Goal: Task Accomplishment & Management: Complete application form

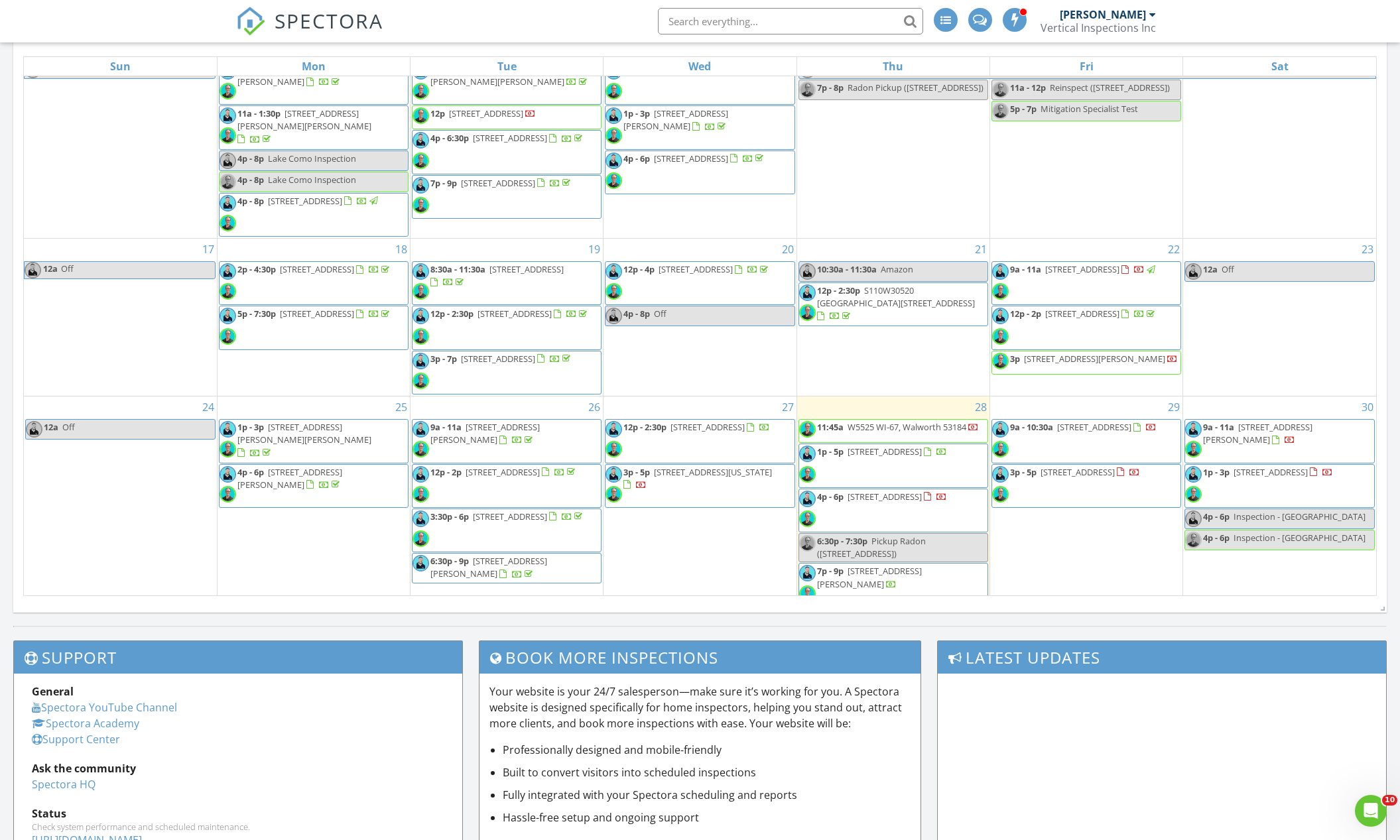
scroll to position [408, 0]
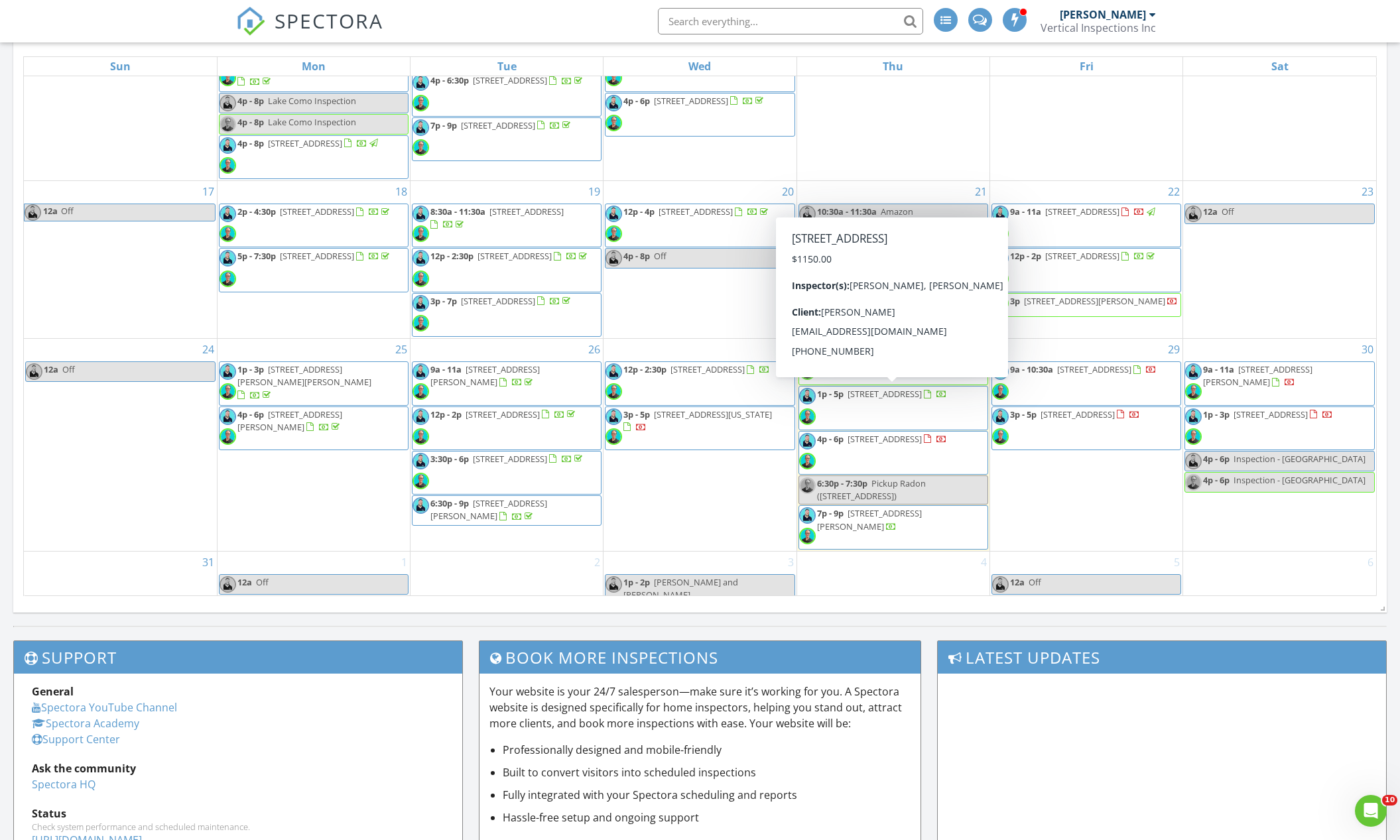
click at [879, 393] on span "1931 Lake Trail, Delavan 53115" at bounding box center [885, 394] width 74 height 12
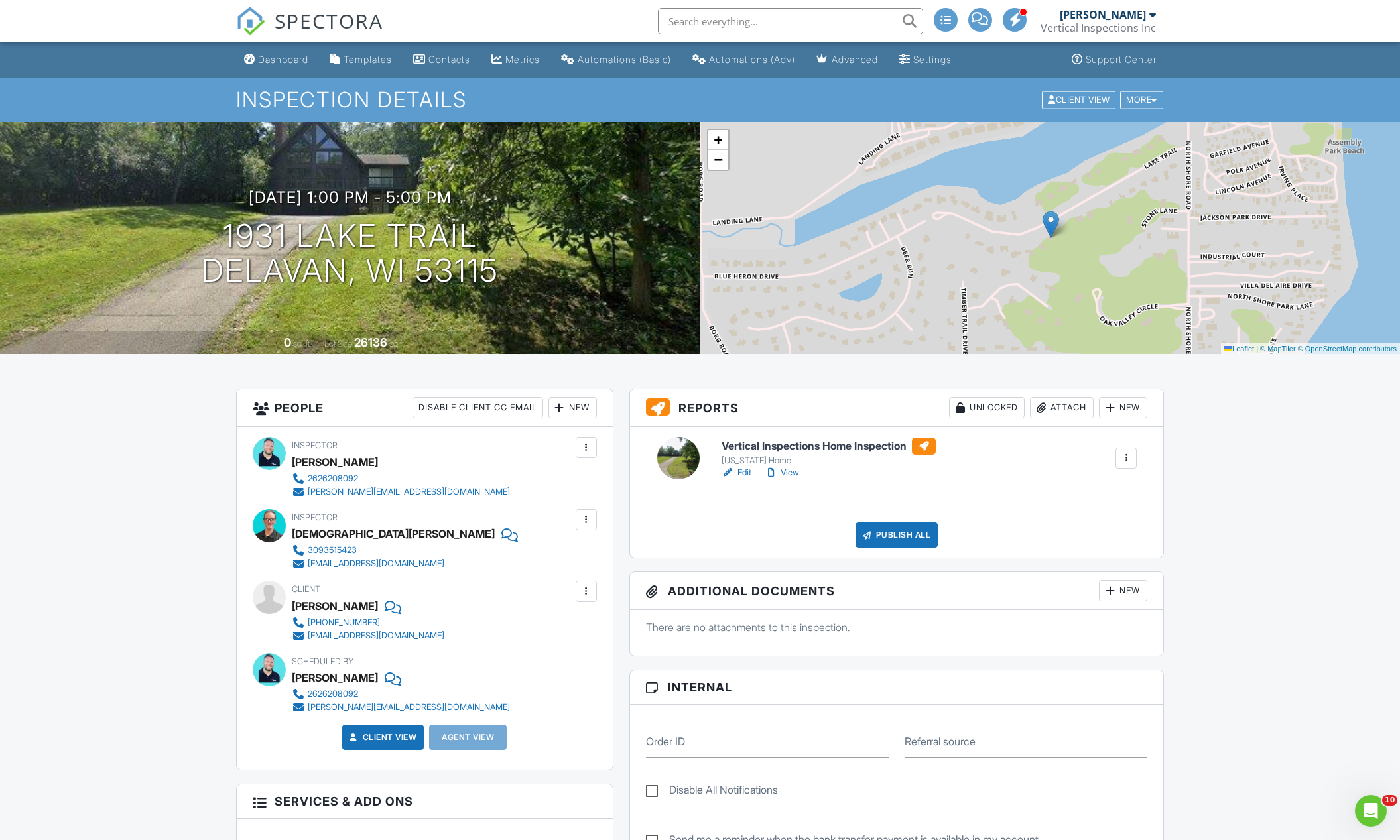
click at [252, 54] on div "Dashboard" at bounding box center [250, 58] width 11 height 10
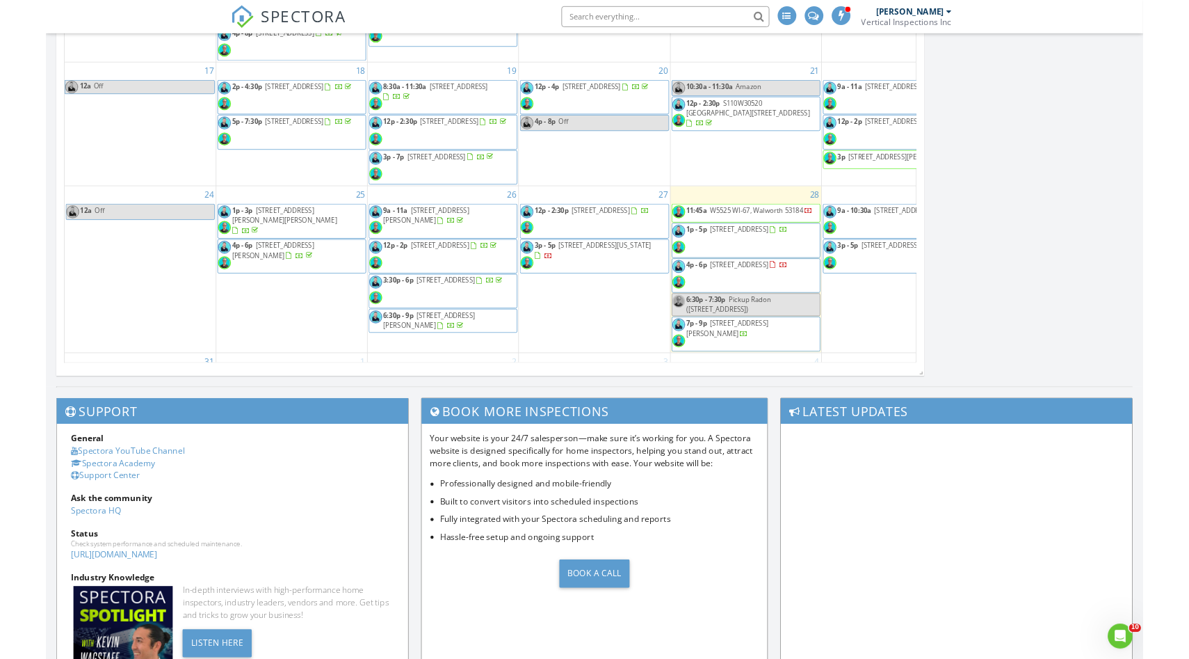
scroll to position [1127, 1190]
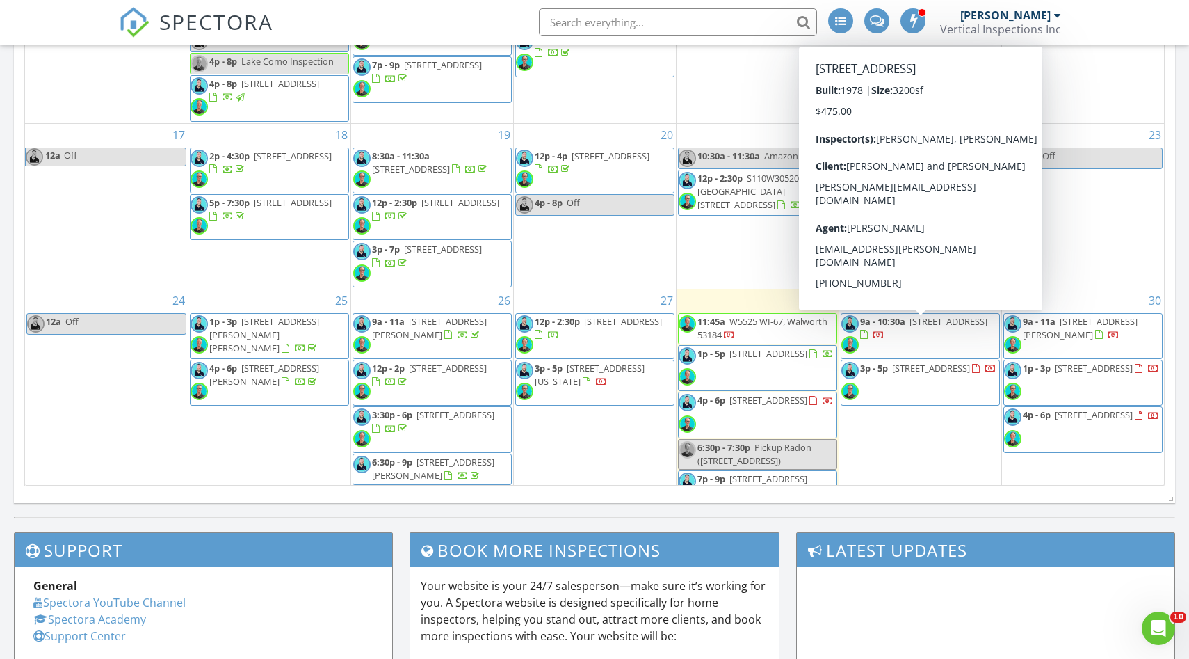
click at [908, 387] on div "29 9a - 10:30a 307 Deerpath W D, Fontana-on-Geneva Lake 53125 3p - 5p 21531 81s…" at bounding box center [920, 403] width 162 height 229
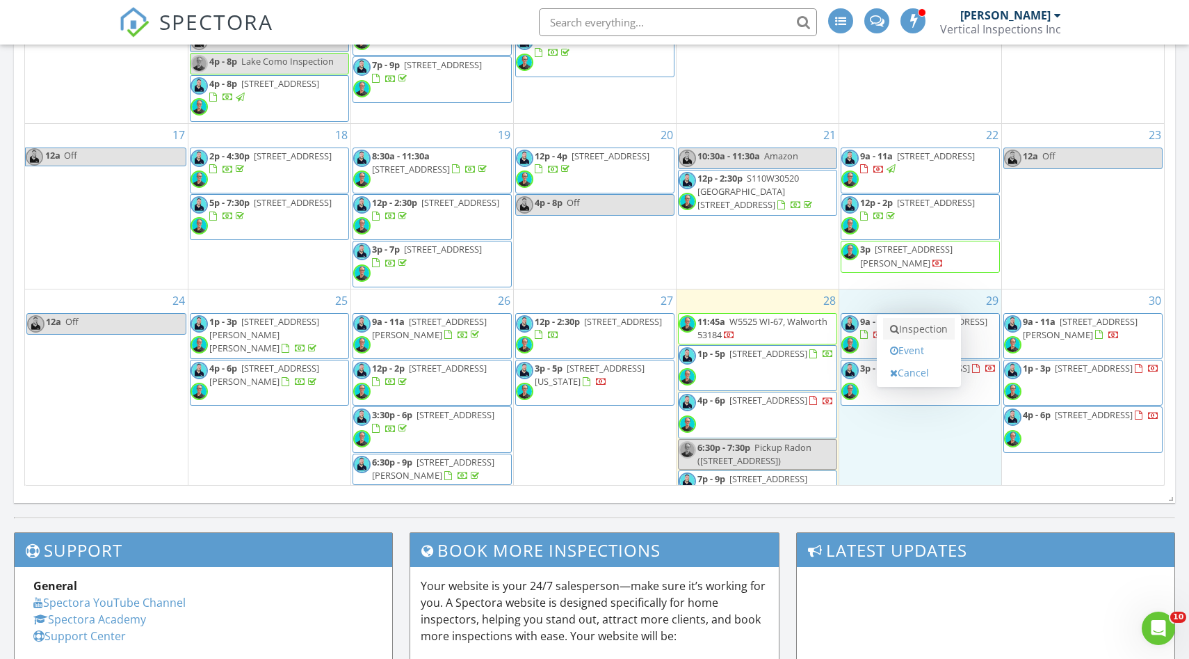
click at [917, 331] on link "Inspection" at bounding box center [919, 329] width 72 height 22
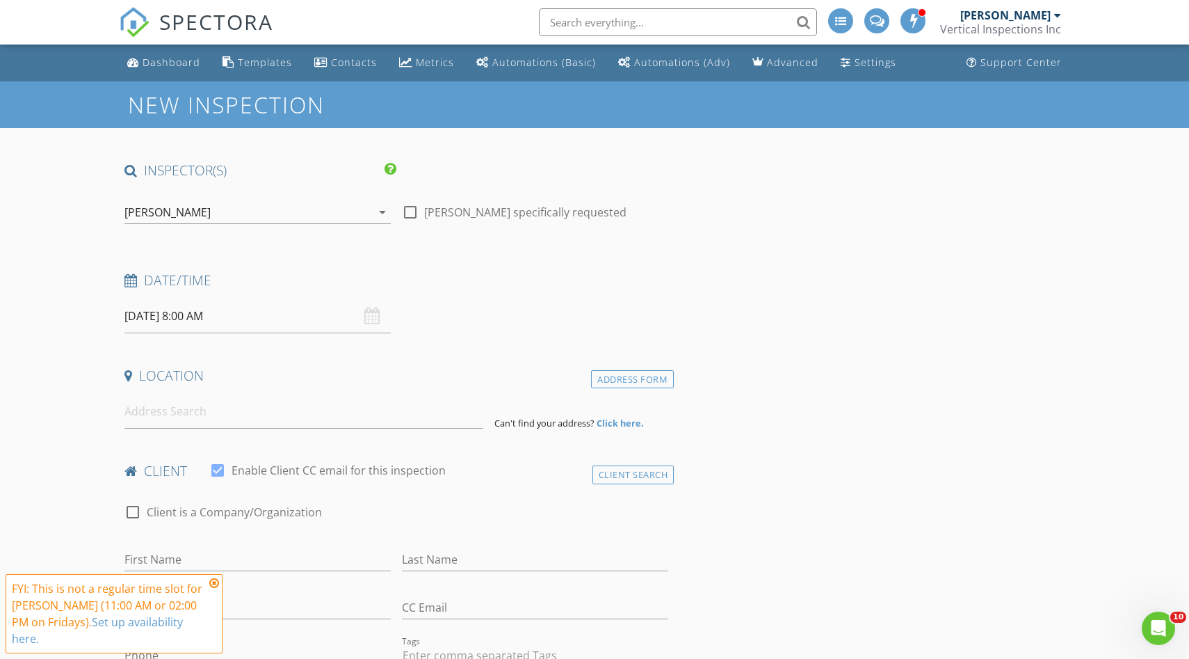
click at [288, 210] on div "[PERSON_NAME]" at bounding box center [247, 212] width 247 height 22
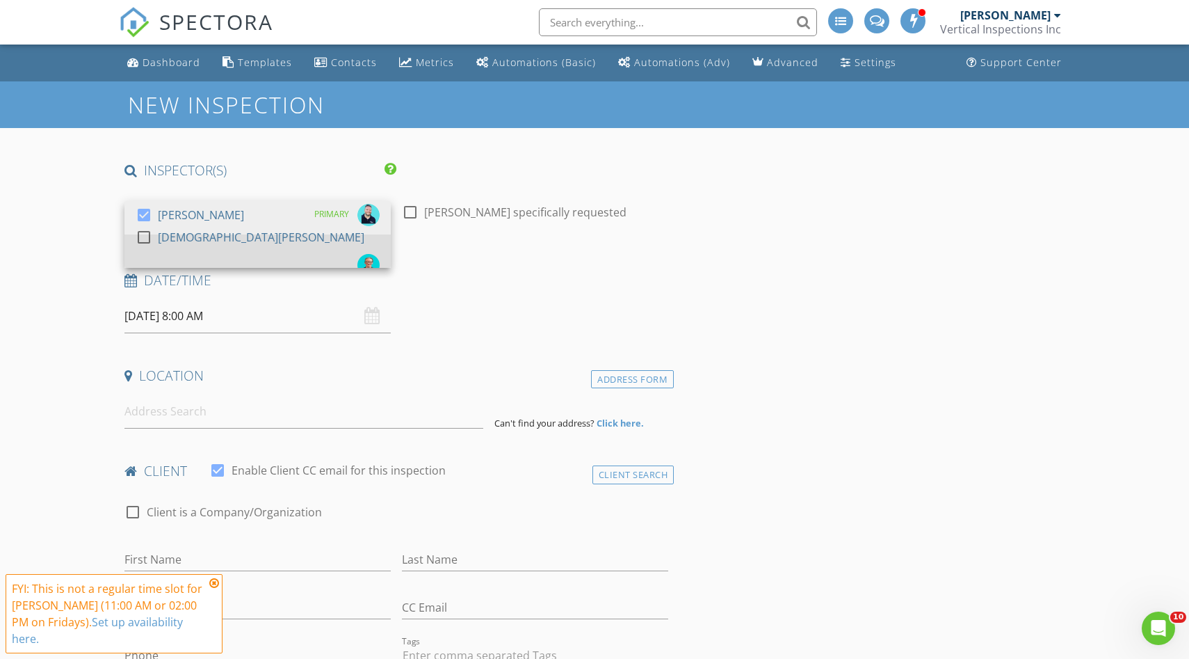
click at [247, 244] on div "[DEMOGRAPHIC_DATA][PERSON_NAME]" at bounding box center [261, 237] width 207 height 22
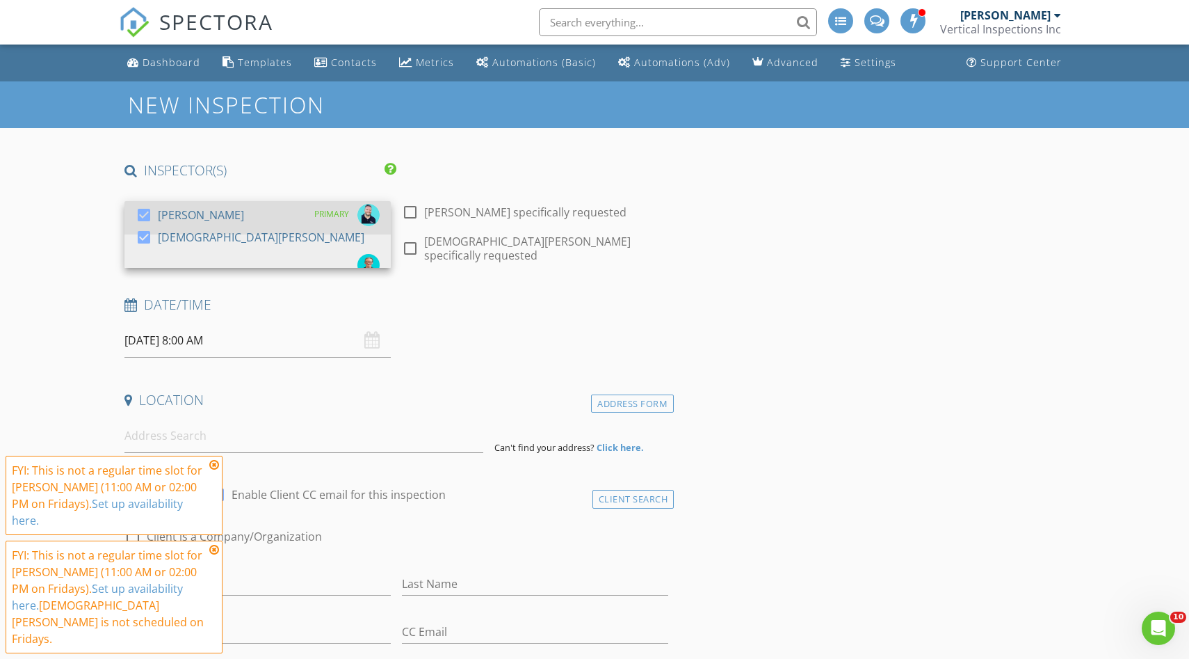
click at [227, 221] on div "check_box [PERSON_NAME] PRIMARY" at bounding box center [258, 218] width 244 height 28
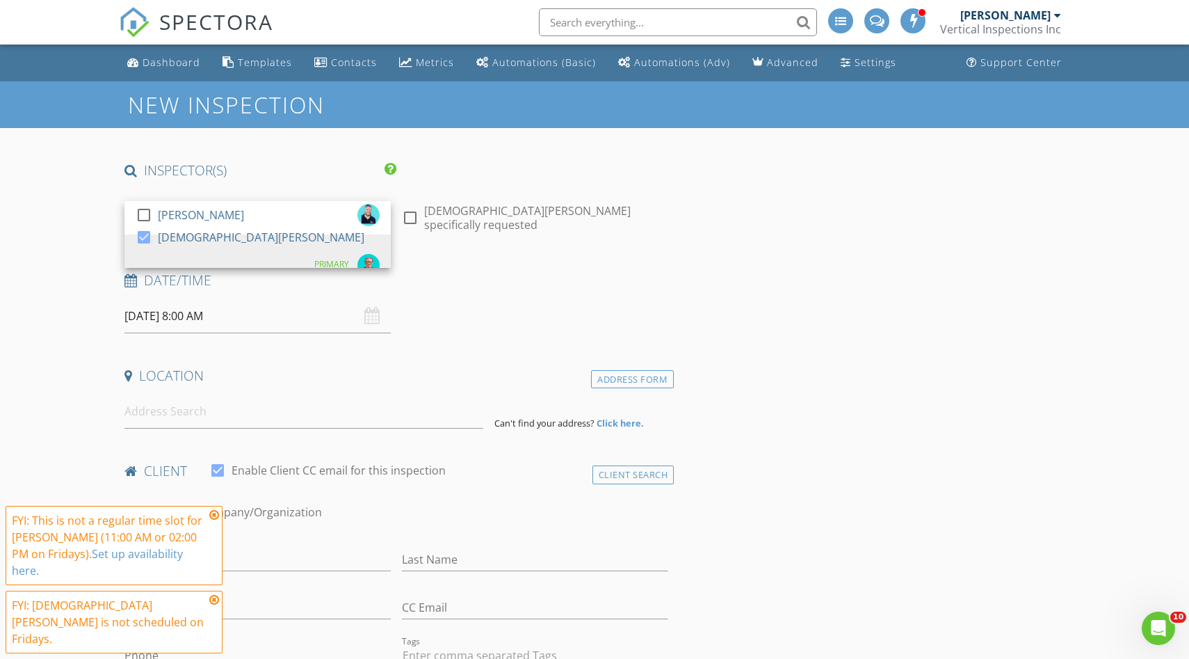
click at [215, 319] on input "[DATE] 8:00 AM" at bounding box center [257, 316] width 266 height 34
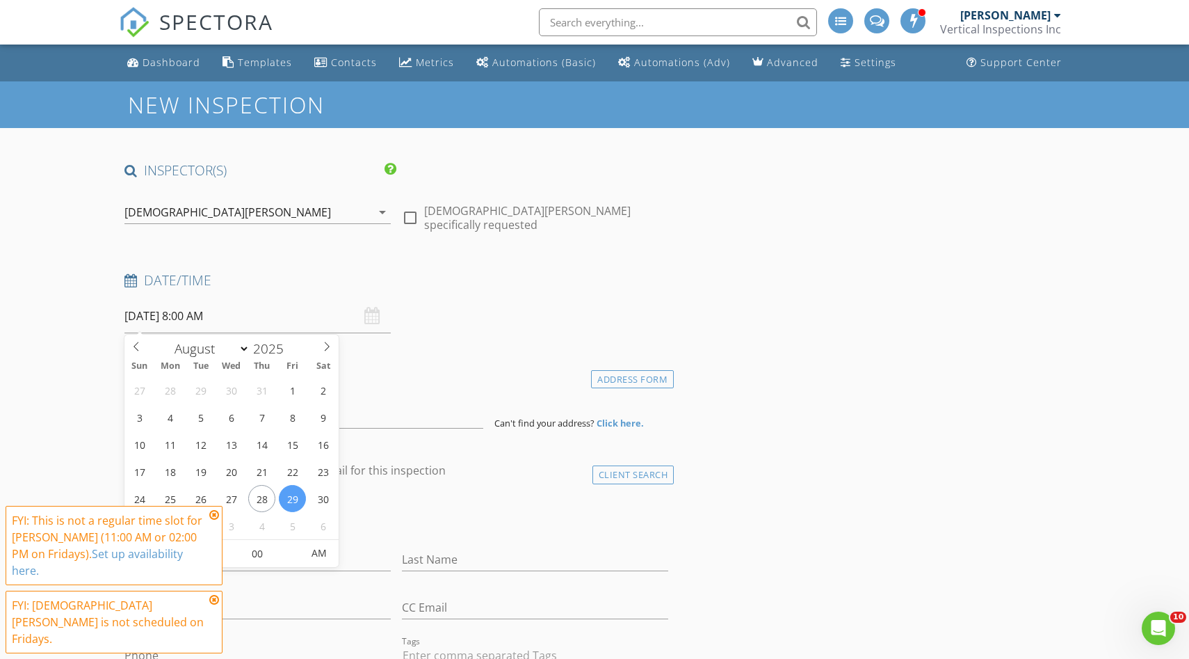
click at [216, 520] on icon at bounding box center [214, 514] width 10 height 11
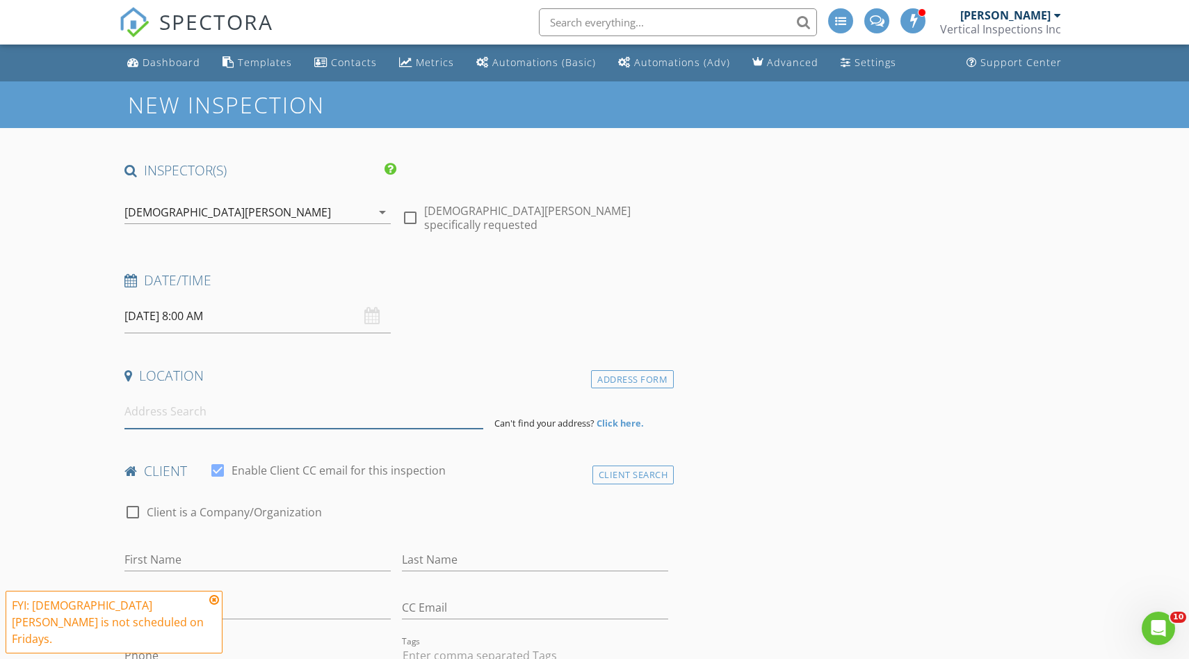
click at [209, 419] on input at bounding box center [303, 411] width 359 height 34
click at [206, 316] on input "08/29/2025 8:00 AM" at bounding box center [257, 316] width 266 height 34
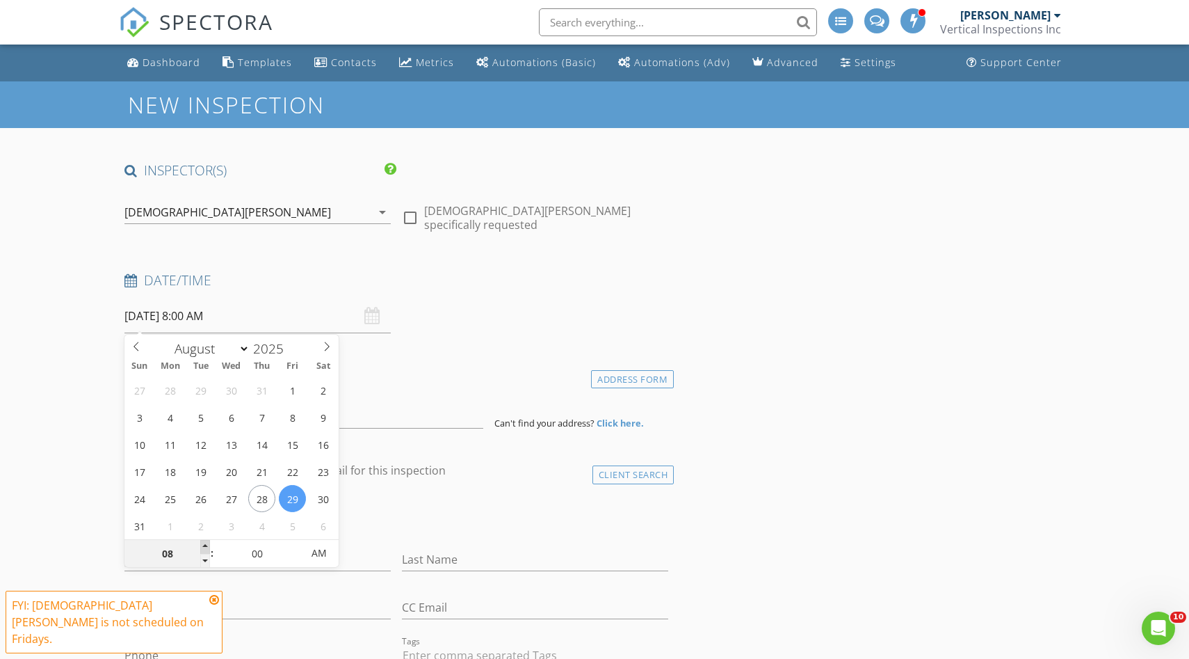
type input "09"
type input "08/29/2025 9:00 AM"
click at [207, 546] on span at bounding box center [205, 547] width 10 height 14
type input "10"
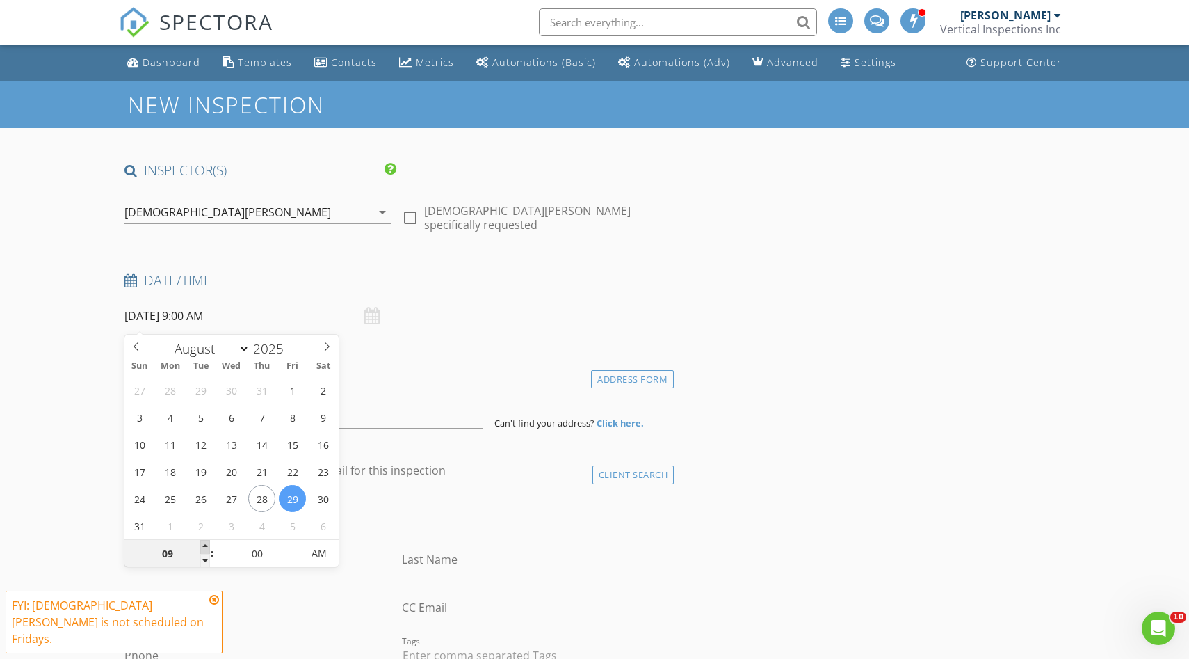
type input "08/29/2025 10:00 AM"
type input "11"
type input "08/29/2025 11:00 AM"
click at [207, 546] on span at bounding box center [205, 547] width 10 height 14
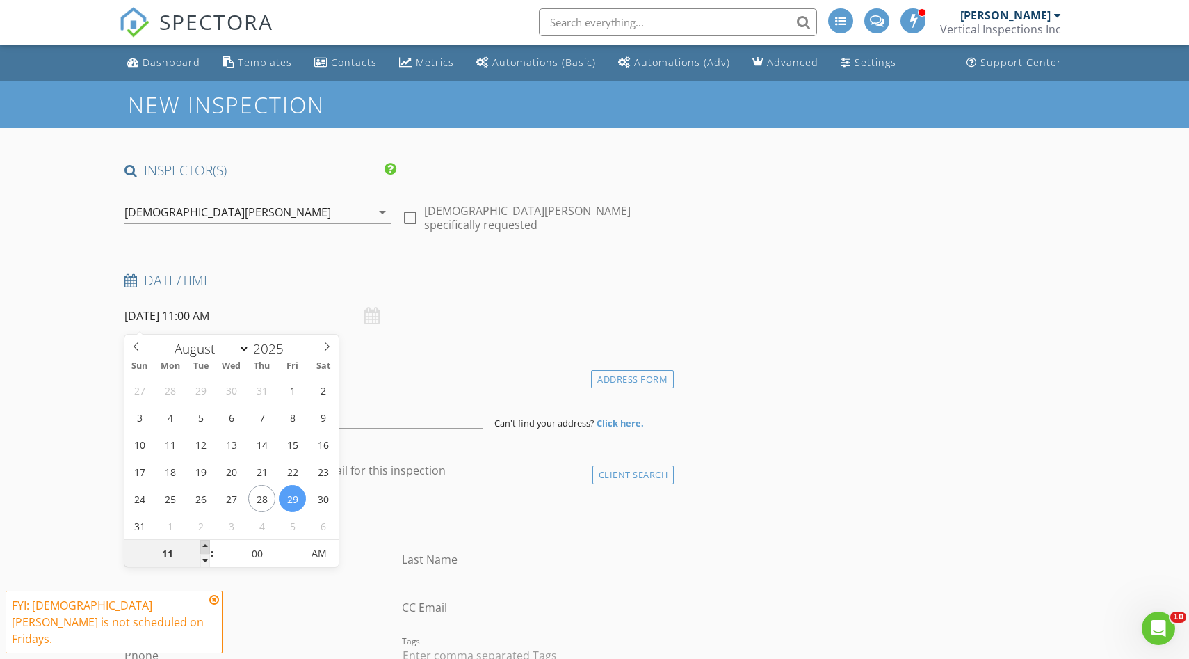
type input "12"
type input "[DATE] 12:00 PM"
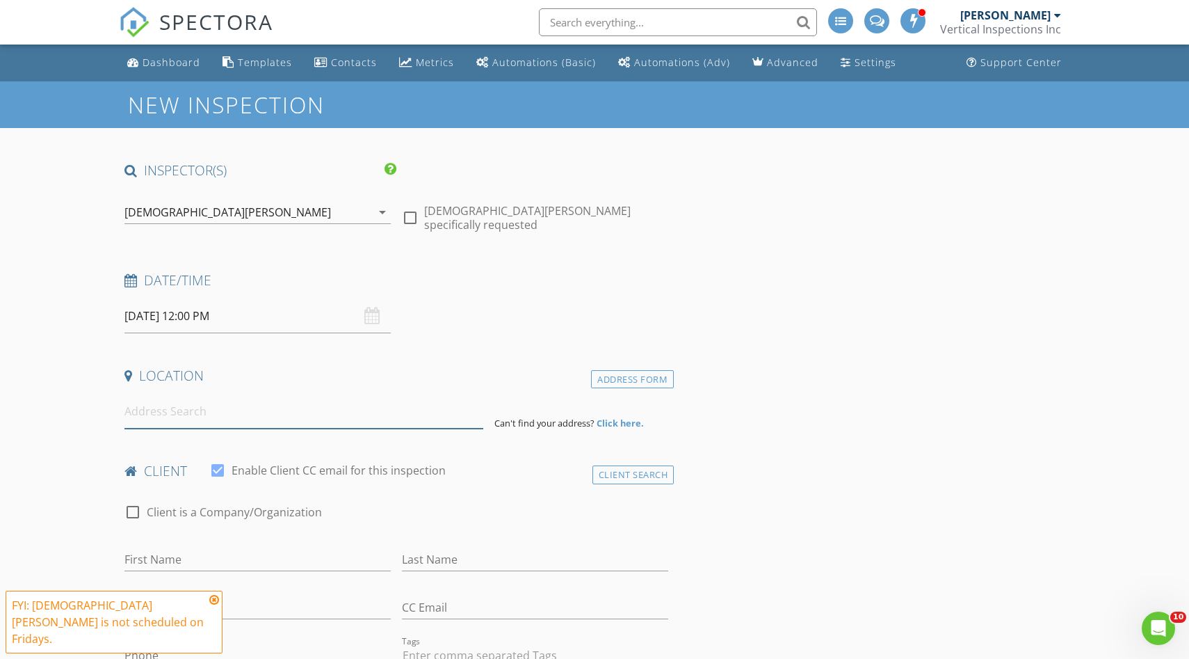
click at [152, 415] on input at bounding box center [303, 411] width 359 height 34
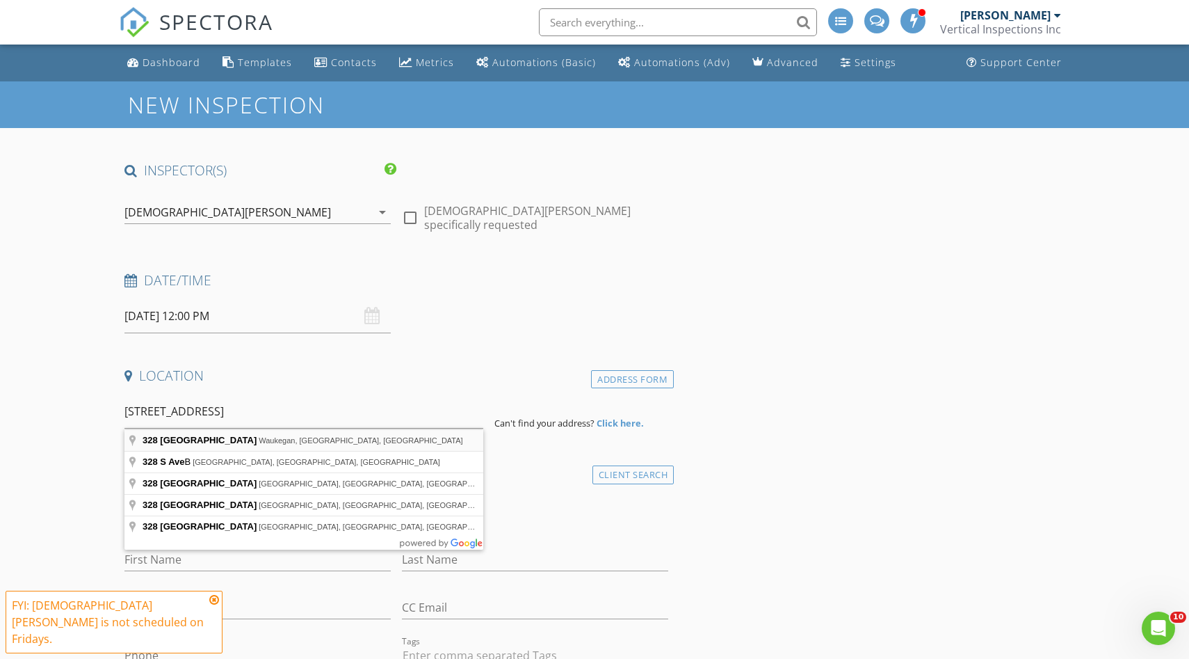
type input "328 South Avenue, Waukegan, IL, USA"
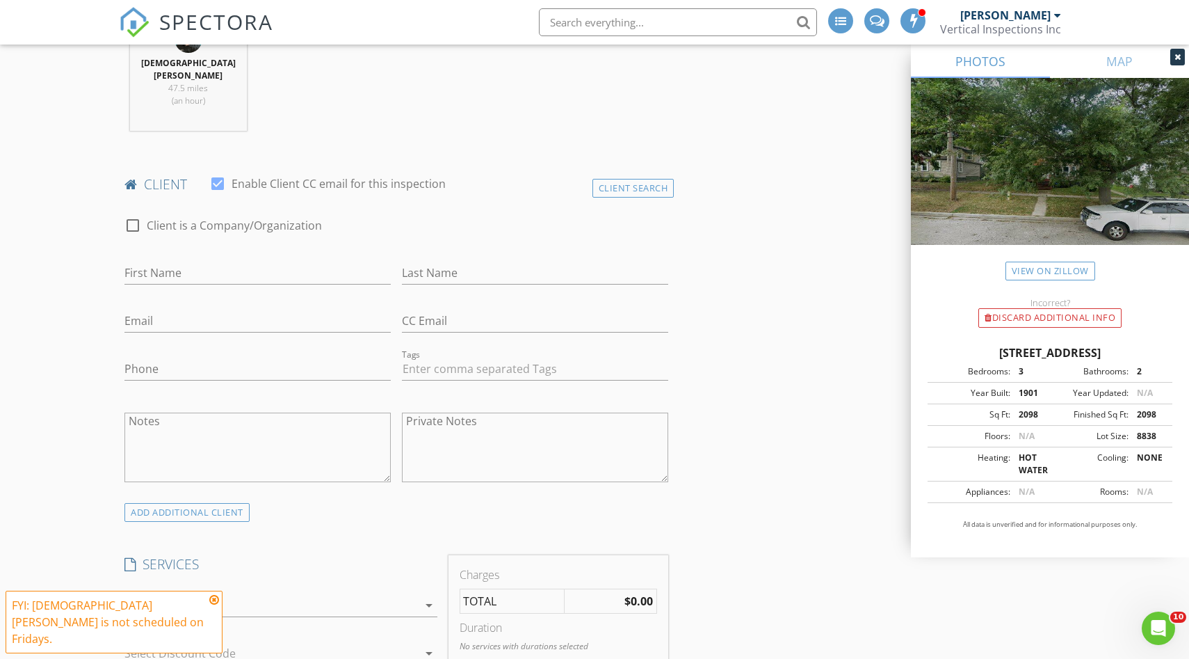
scroll to position [595, 0]
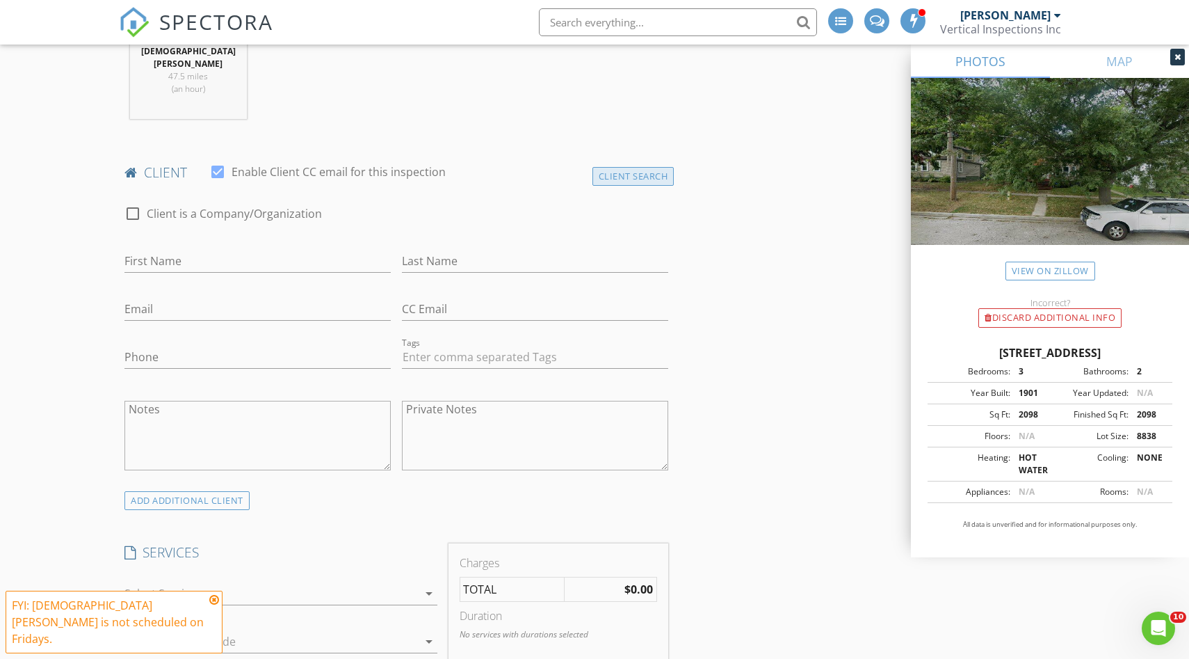
click at [615, 167] on div "Client Search" at bounding box center [634, 176] width 82 height 19
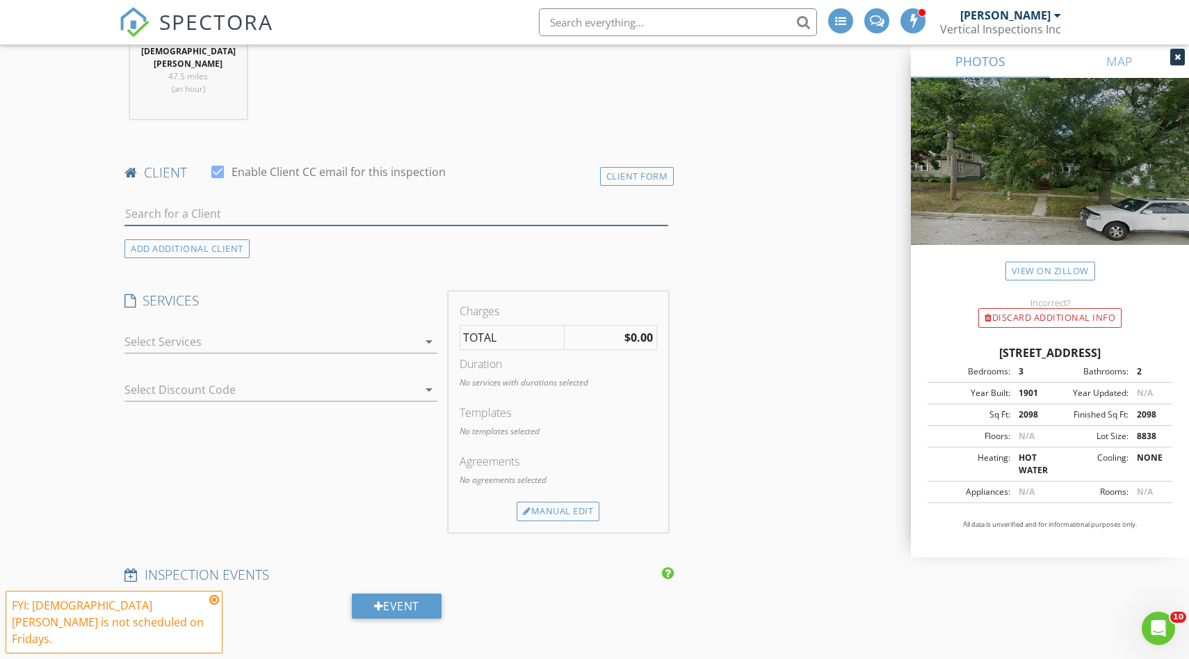
click at [163, 202] on input "text" at bounding box center [396, 213] width 544 height 23
type input "inspec"
click at [173, 231] on div "Inspectify [PERSON_NAME]" at bounding box center [267, 239] width 207 height 17
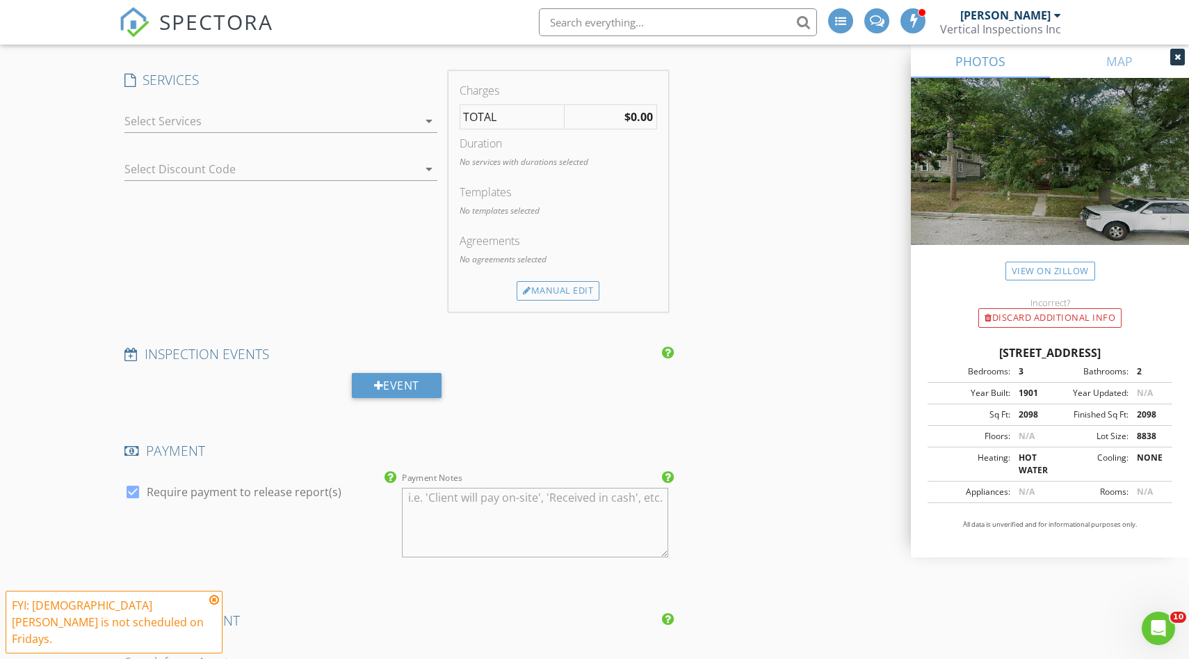
scroll to position [1161, 0]
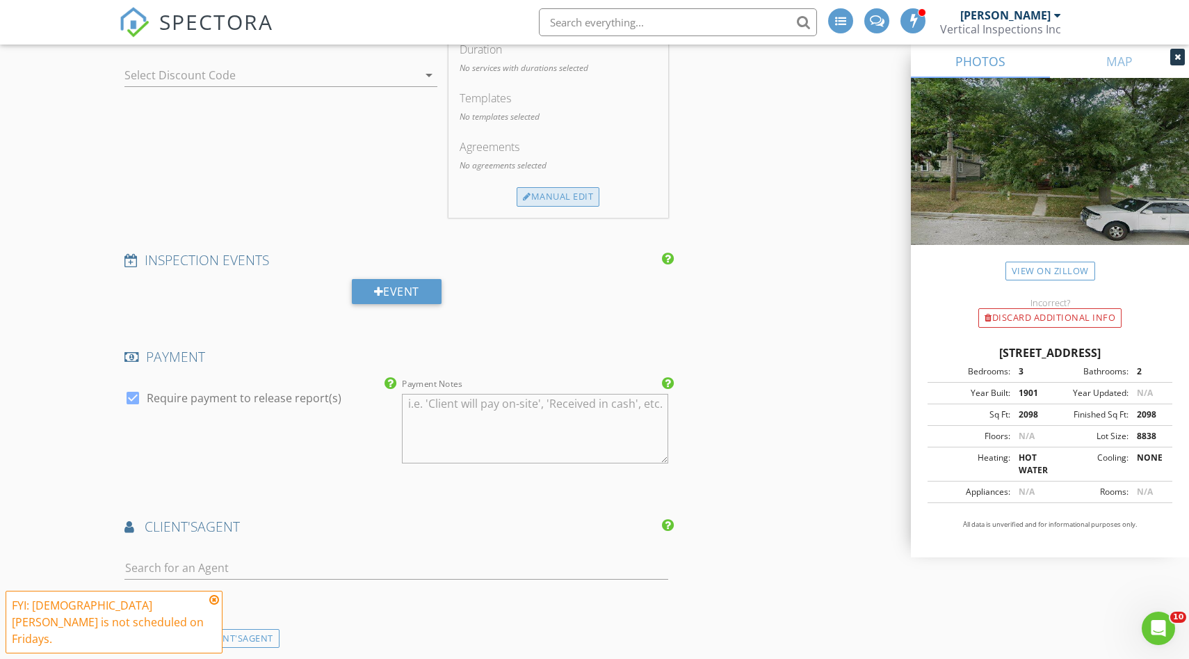
click at [579, 187] on div "Manual Edit" at bounding box center [558, 196] width 83 height 19
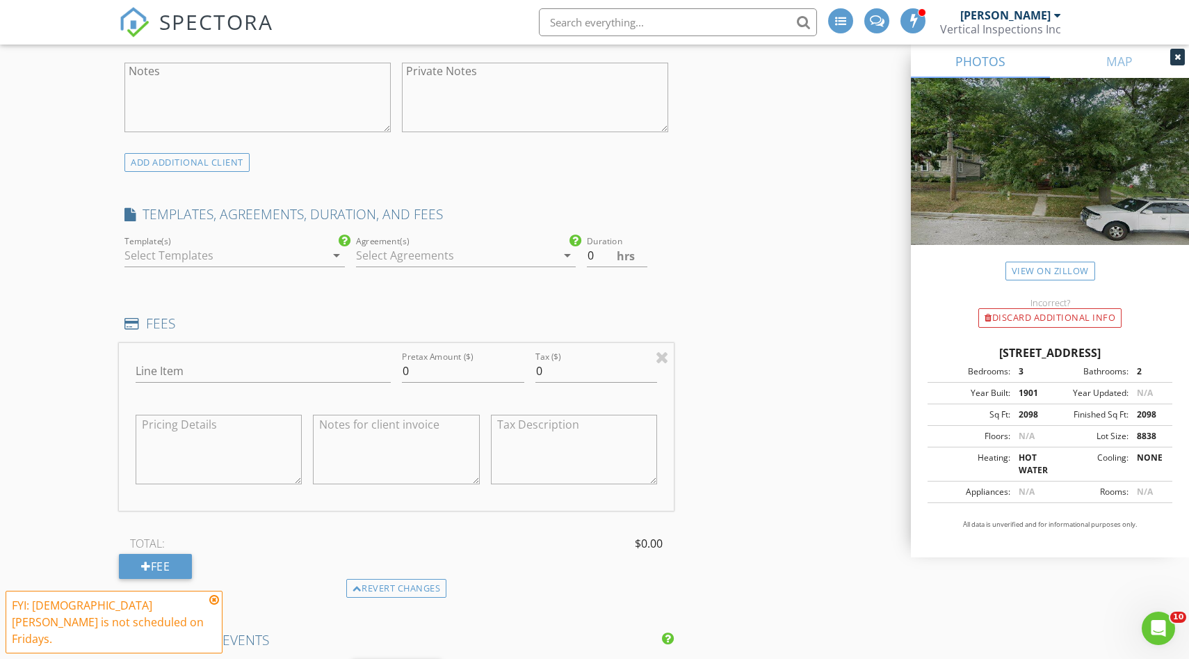
scroll to position [871, 0]
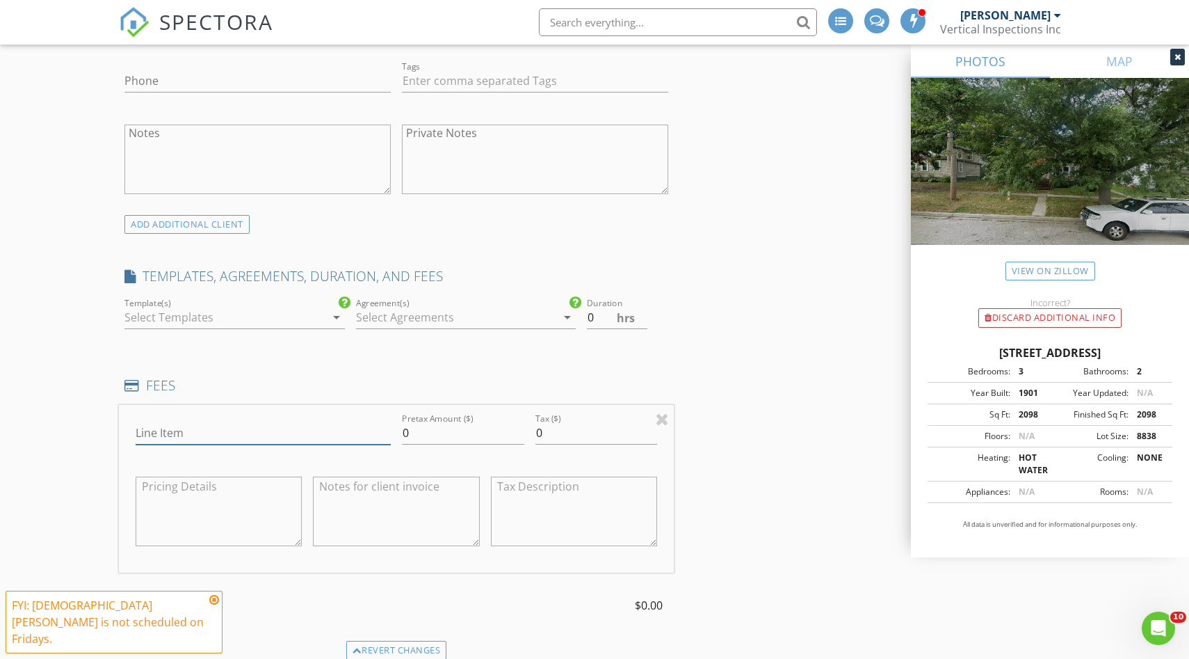
click at [164, 424] on input "Line Item" at bounding box center [263, 432] width 255 height 23
type input "R"
type input "Draw Inspection"
type input "100"
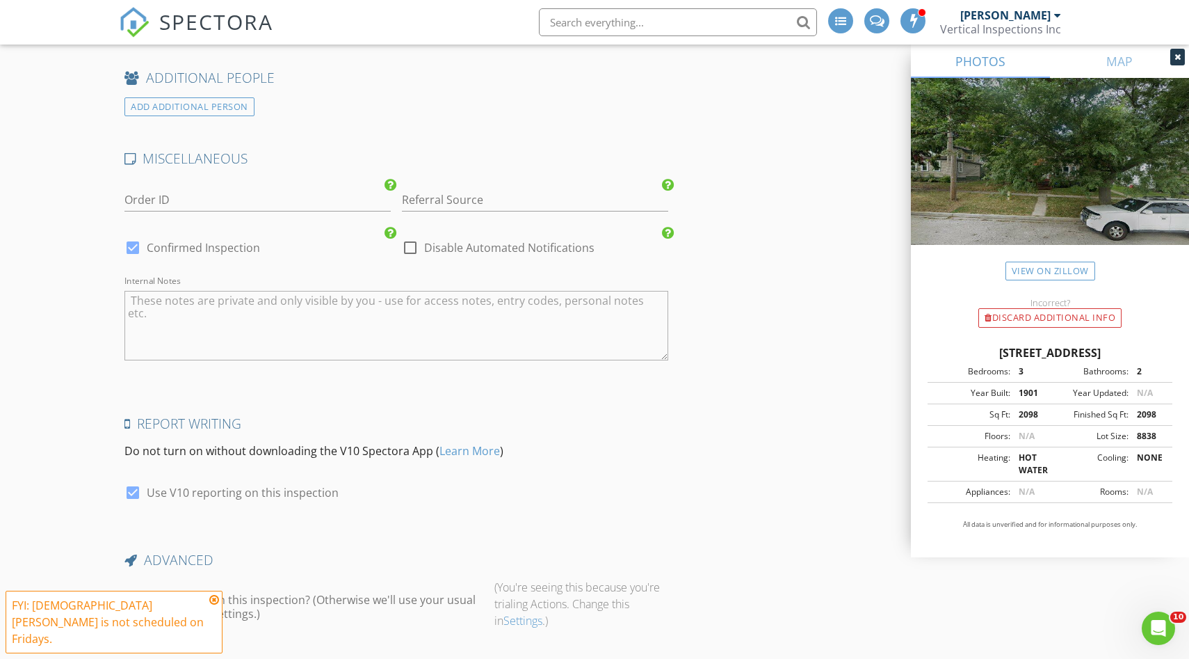
scroll to position [2151, 0]
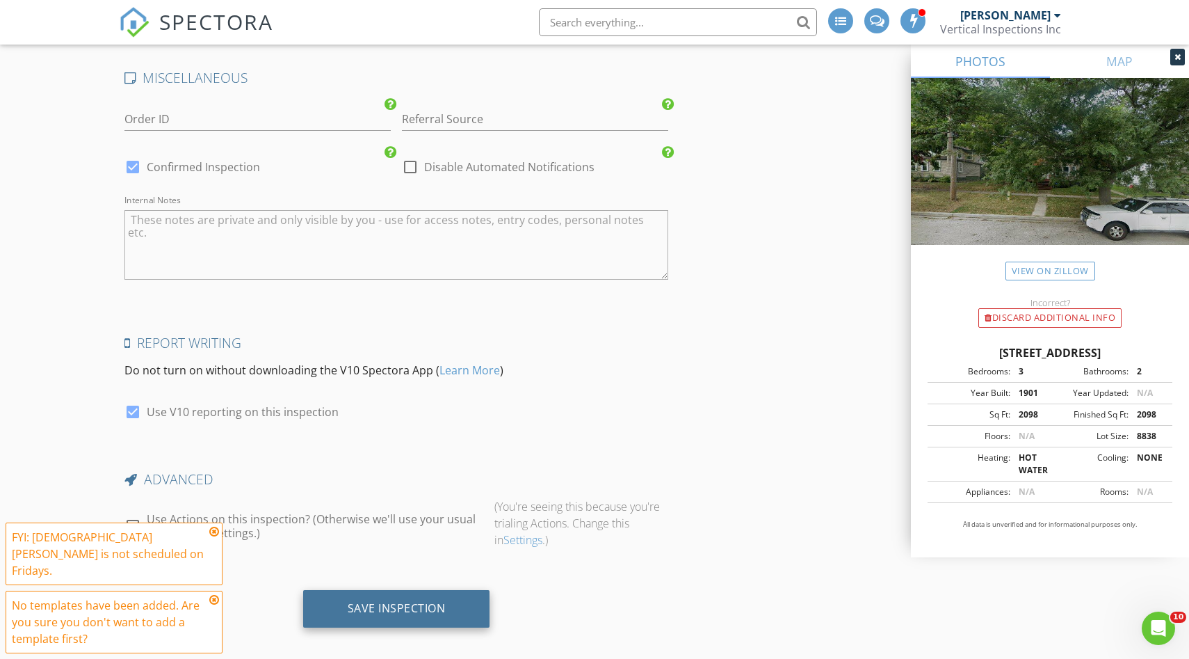
click at [428, 590] on div "Save Inspection" at bounding box center [396, 609] width 187 height 38
